Goal: Information Seeking & Learning: Learn about a topic

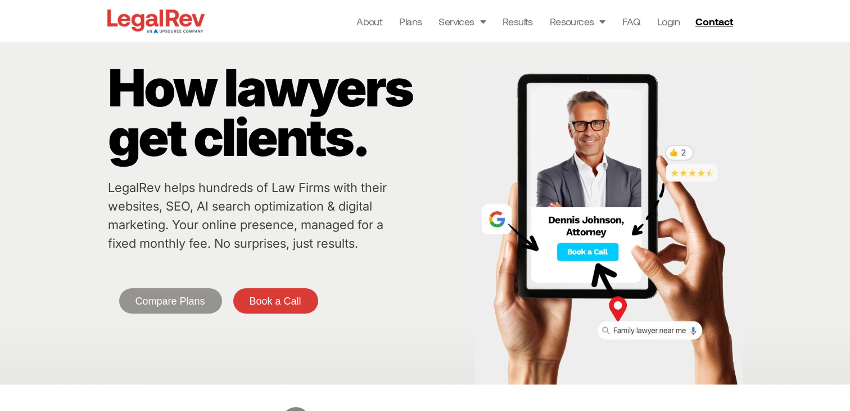
click at [294, 206] on link "LegalRev helps hundreds of Law Firms with their websites, SEO, AI search optimi…" at bounding box center [247, 215] width 279 height 70
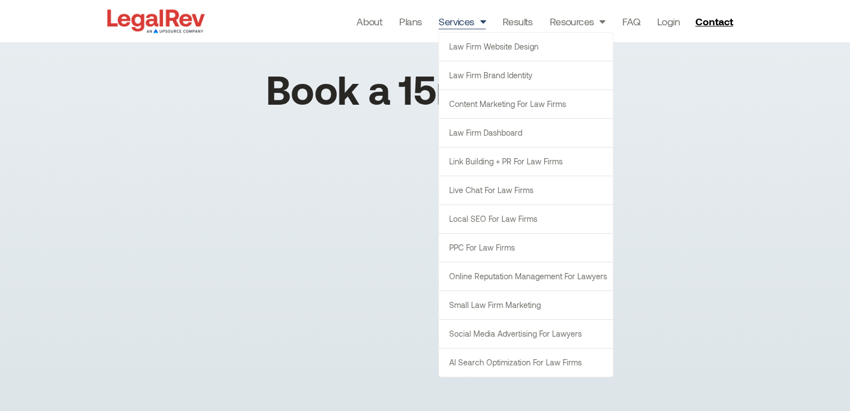
click at [456, 28] on link "Services" at bounding box center [462, 21] width 47 height 16
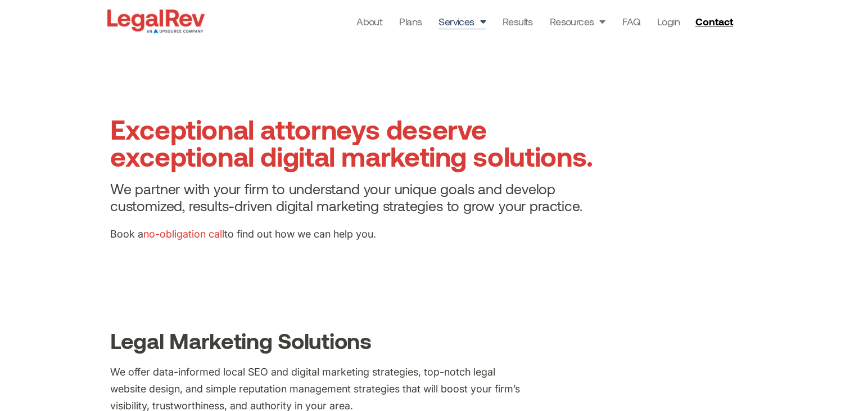
click at [474, 23] on link "Services" at bounding box center [462, 21] width 47 height 16
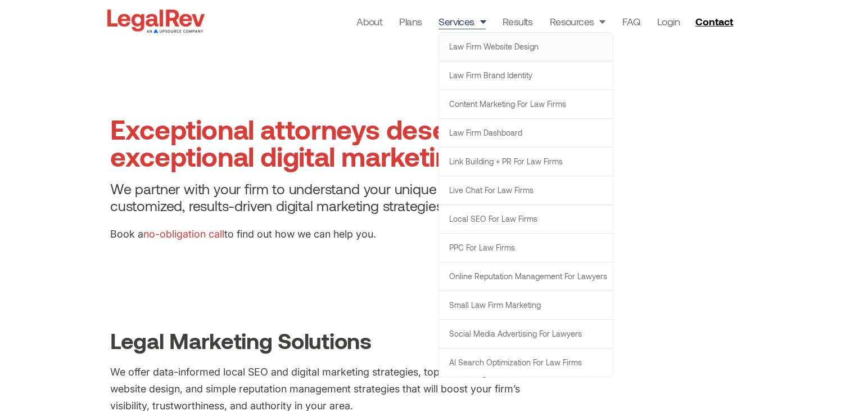
click at [489, 46] on link "Law Firm Website Design" at bounding box center [526, 47] width 174 height 28
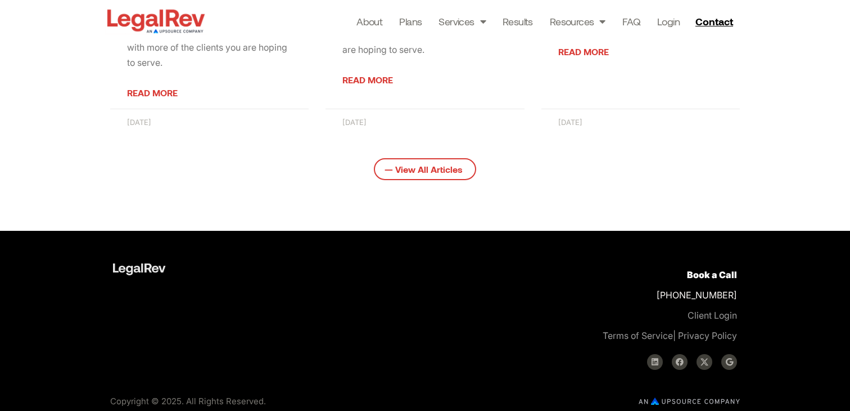
scroll to position [1829, 0]
